Goal: Information Seeking & Learning: Learn about a topic

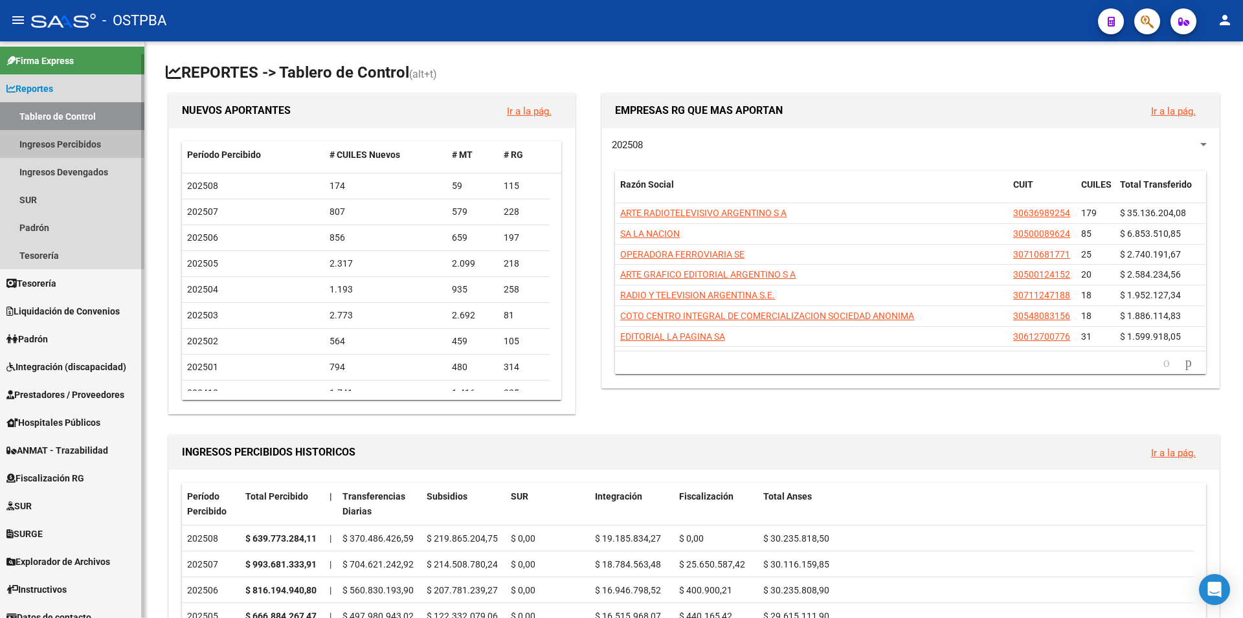
click at [73, 142] on link "Ingresos Percibidos" at bounding box center [72, 144] width 144 height 28
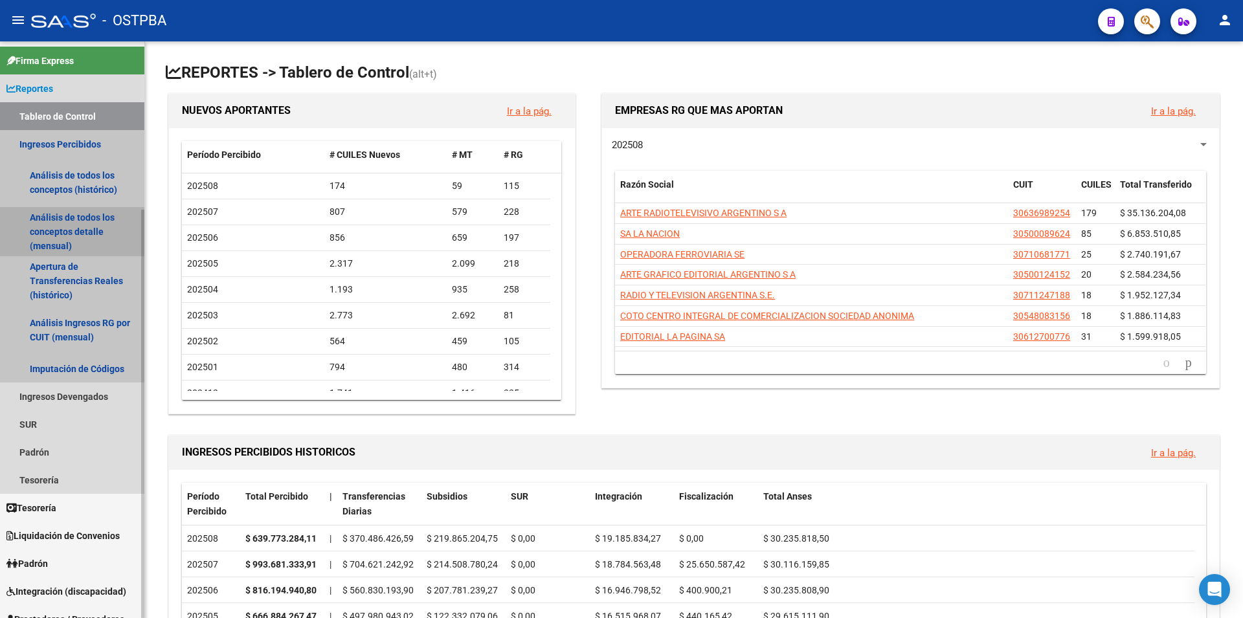
click at [66, 230] on link "Análisis de todos los conceptos detalle (mensual)" at bounding box center [72, 231] width 144 height 49
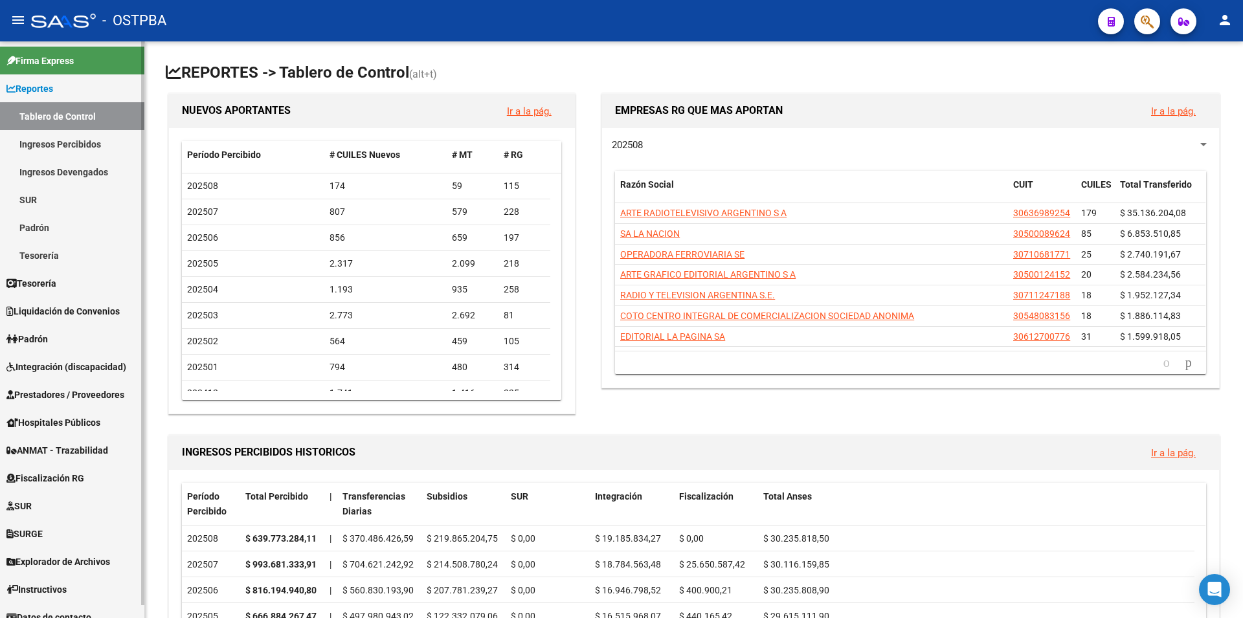
click at [36, 227] on link "Padrón" at bounding box center [72, 228] width 144 height 28
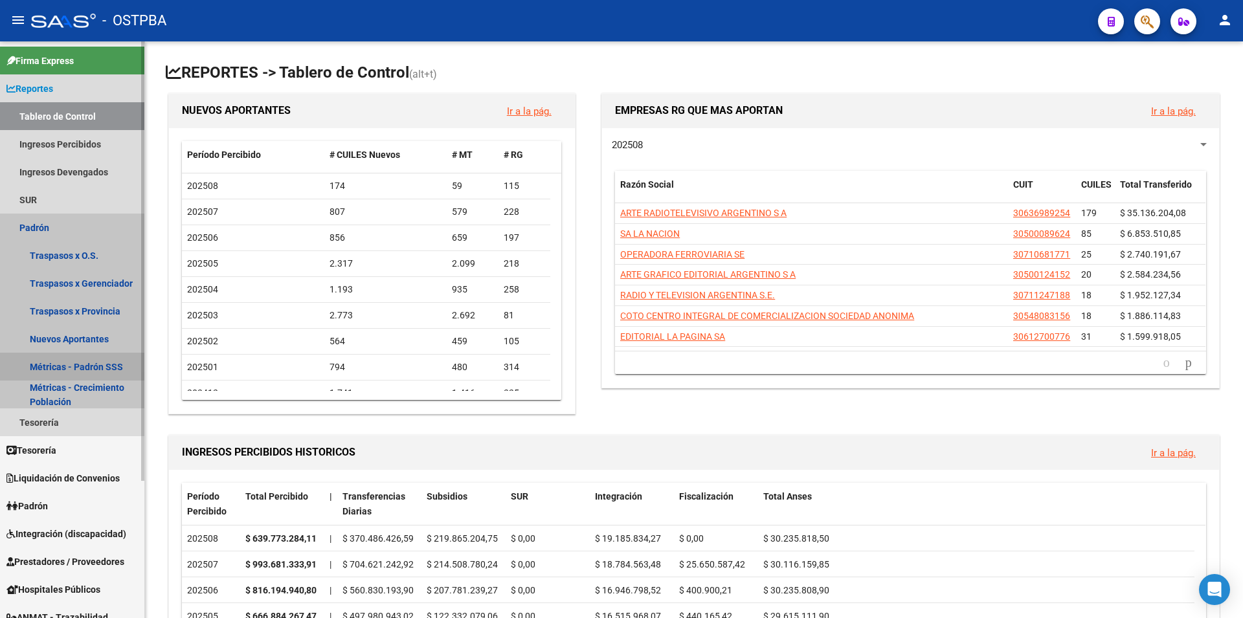
click at [89, 366] on link "Métricas - Padrón SSS" at bounding box center [72, 367] width 144 height 28
